Goal: Task Accomplishment & Management: Manage account settings

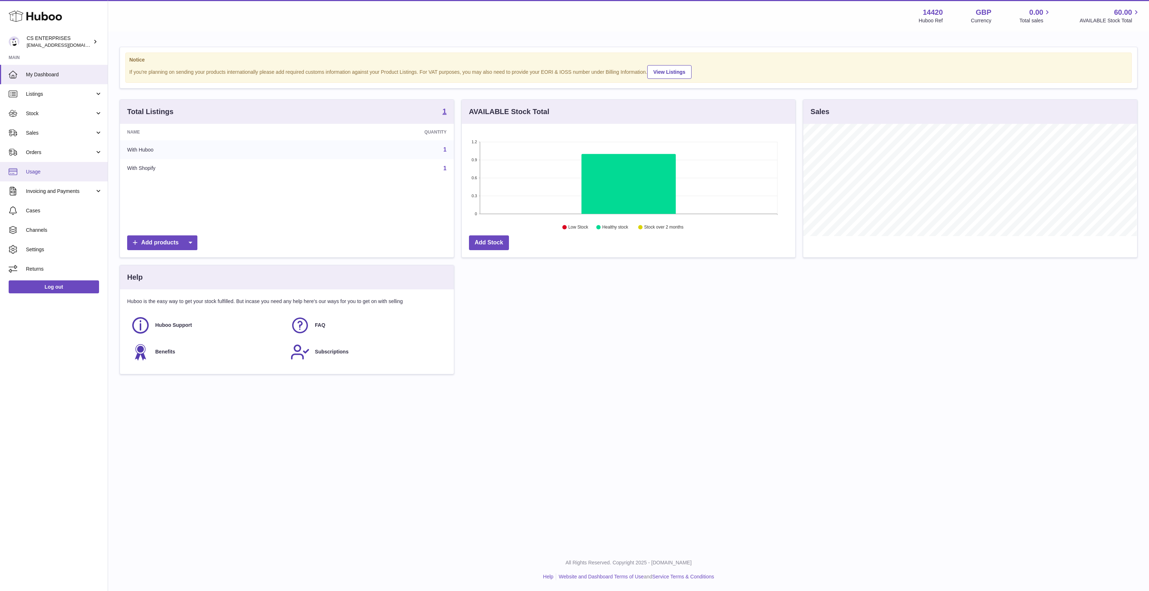
scroll to position [112, 333]
click at [63, 229] on span "Channels" at bounding box center [64, 230] width 76 height 7
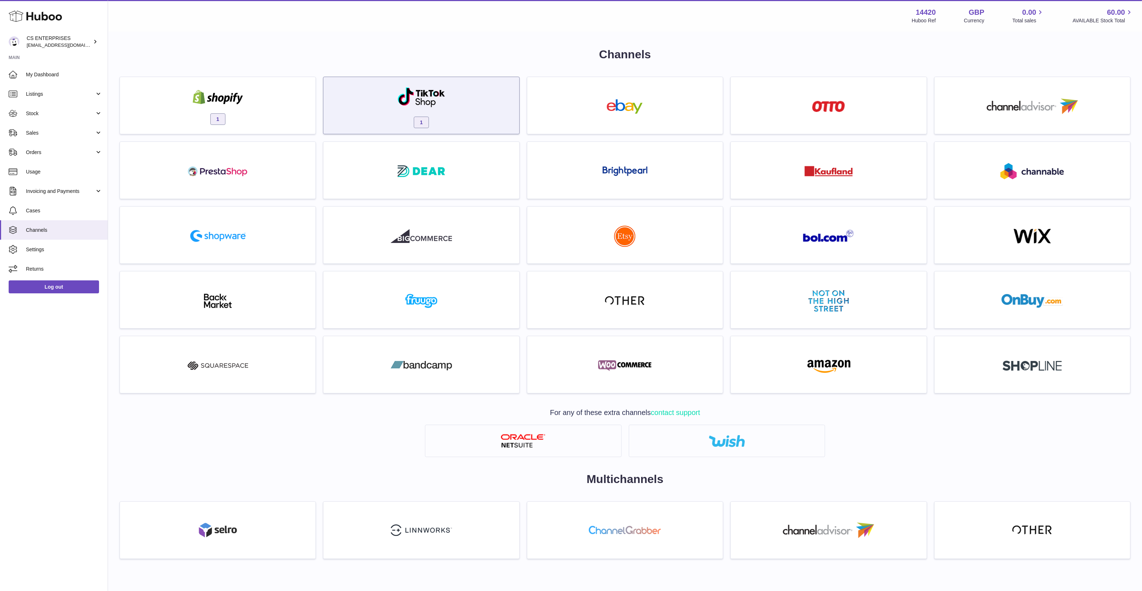
click at [413, 105] on img at bounding box center [421, 97] width 49 height 21
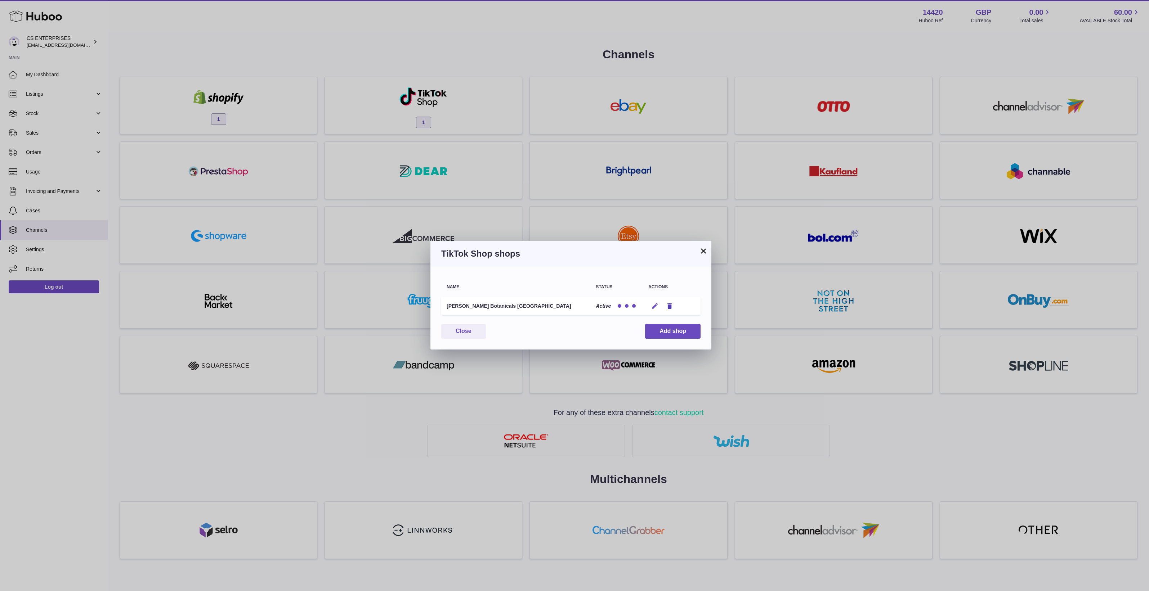
click at [656, 307] on icon "button" at bounding box center [655, 306] width 8 height 8
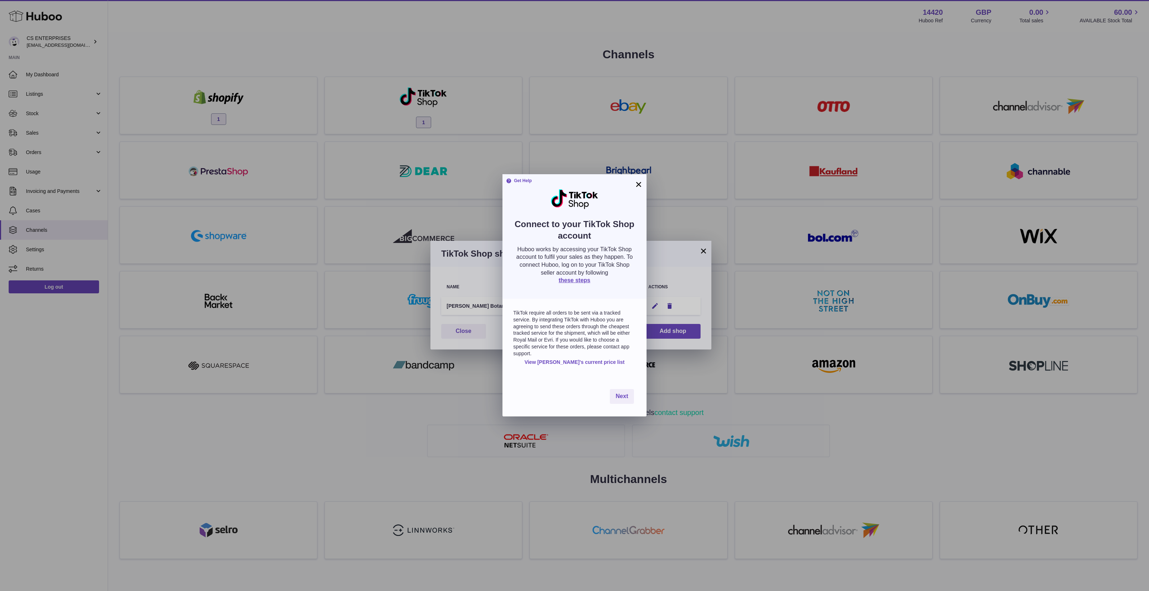
click at [637, 180] on button "×" at bounding box center [638, 184] width 9 height 9
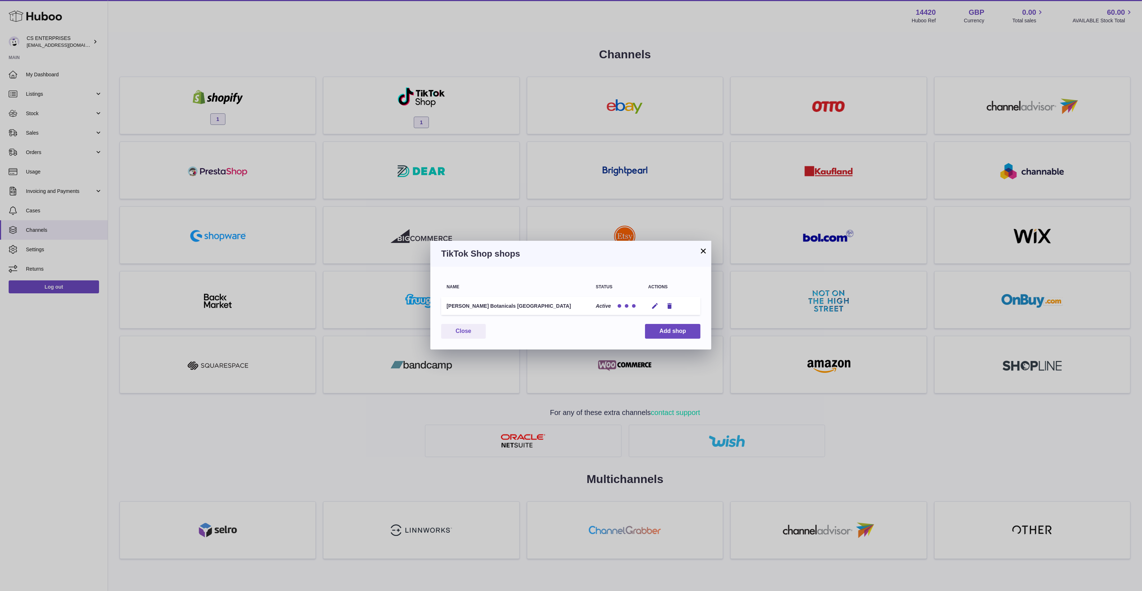
click at [703, 247] on button "×" at bounding box center [703, 251] width 9 height 9
